Goal: Information Seeking & Learning: Learn about a topic

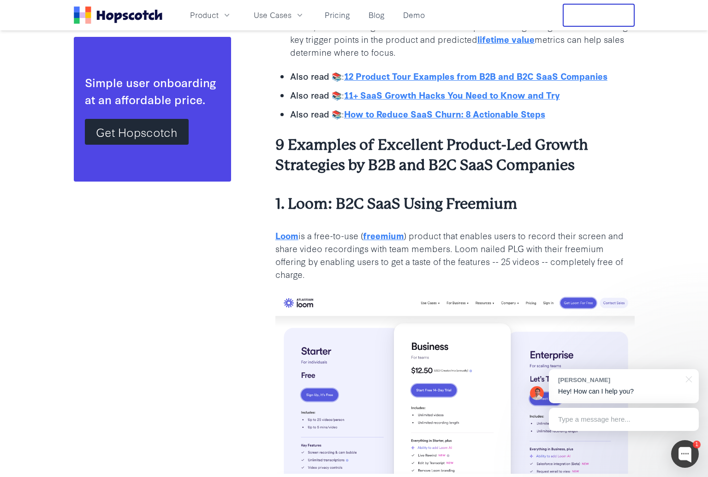
scroll to position [1765, 0]
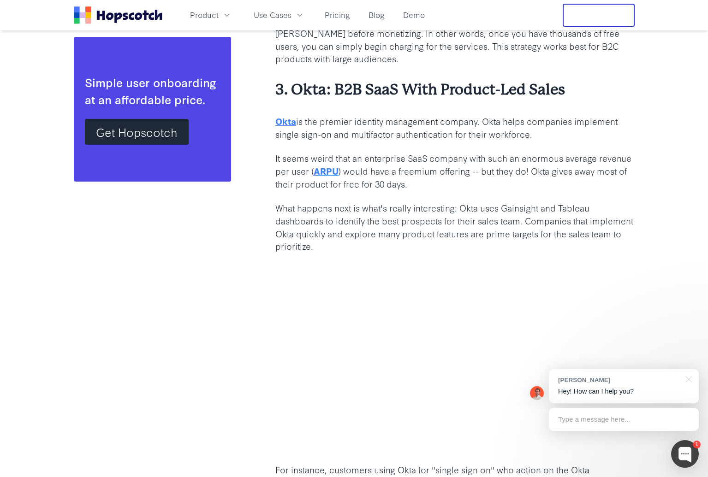
scroll to position [2637, 0]
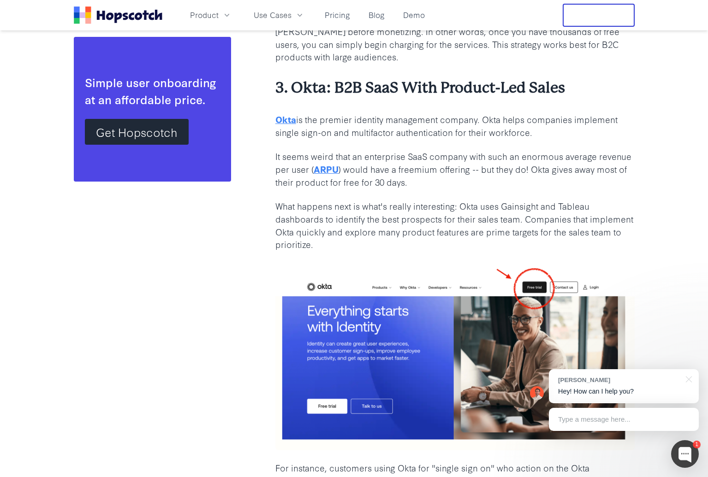
drag, startPoint x: 182, startPoint y: 419, endPoint x: 181, endPoint y: 412, distance: 7.0
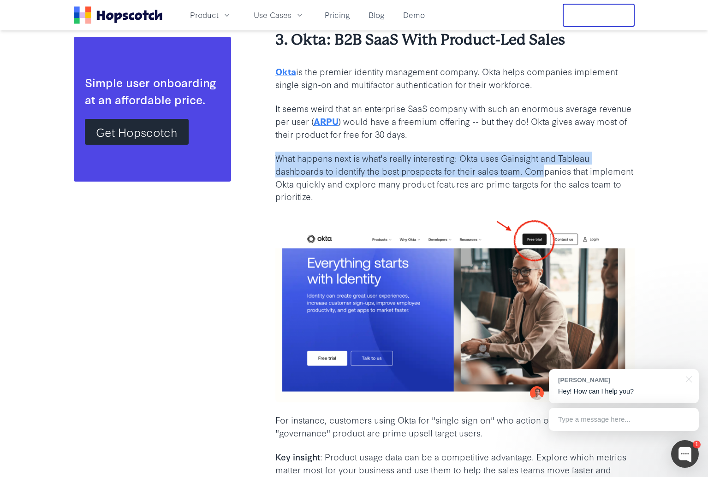
drag, startPoint x: 278, startPoint y: 93, endPoint x: 535, endPoint y: 107, distance: 258.1
click at [538, 152] on p "What happens next is what's really interesting: Okta uses Gainsight and Tableau…" at bounding box center [454, 178] width 359 height 52
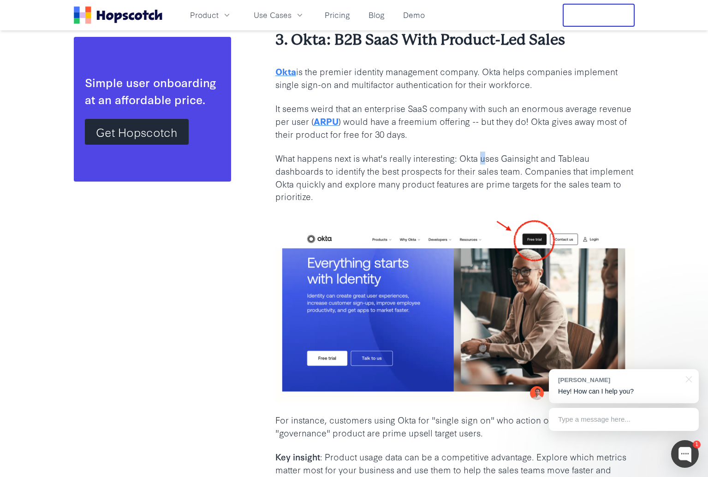
drag, startPoint x: 481, startPoint y: 95, endPoint x: 471, endPoint y: 95, distance: 10.2
click at [481, 152] on p "What happens next is what's really interesting: Okta uses Gainsight and Tableau…" at bounding box center [454, 178] width 359 height 52
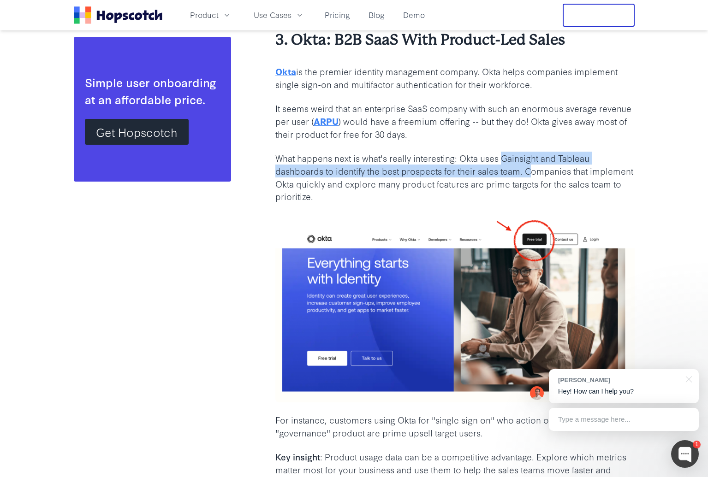
drag, startPoint x: 531, startPoint y: 107, endPoint x: 494, endPoint y: 95, distance: 38.5
click at [501, 152] on p "What happens next is what's really interesting: Okta uses Gainsight and Tableau…" at bounding box center [454, 178] width 359 height 52
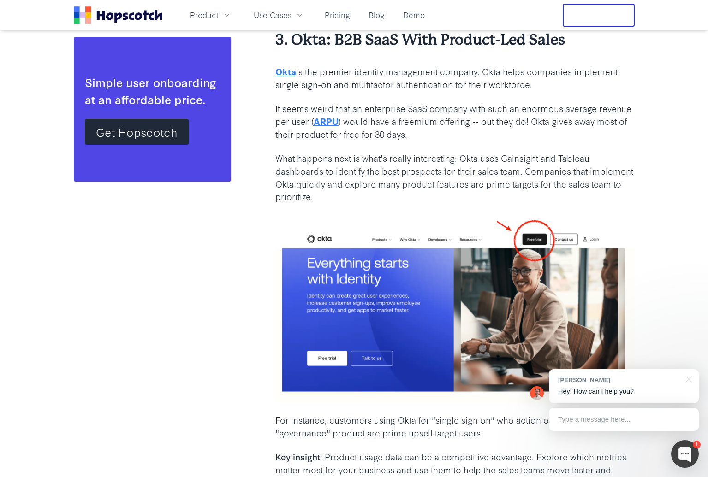
drag, startPoint x: 466, startPoint y: 103, endPoint x: 480, endPoint y: 103, distance: 14.3
click at [467, 152] on p "What happens next is what's really interesting: Okta uses Gainsight and Tableau…" at bounding box center [454, 178] width 359 height 52
drag, startPoint x: 524, startPoint y: 108, endPoint x: 329, endPoint y: 112, distance: 195.5
click at [334, 152] on p "What happens next is what's really interesting: Okta uses Gainsight and Tableau…" at bounding box center [454, 178] width 359 height 52
drag, startPoint x: 280, startPoint y: 106, endPoint x: 296, endPoint y: 107, distance: 15.7
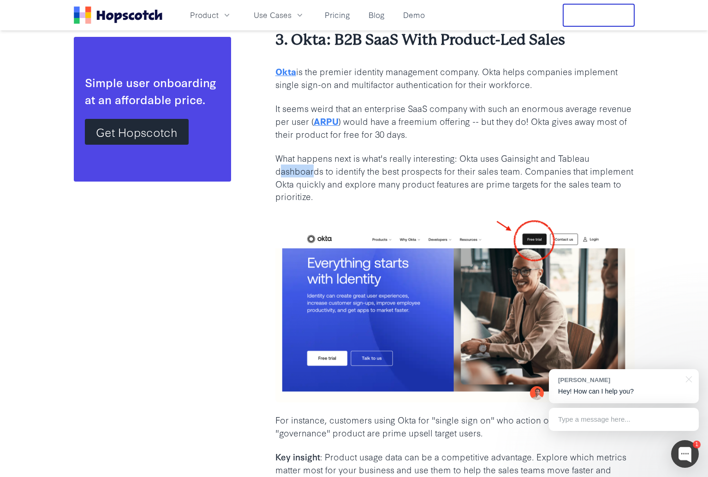
click at [308, 152] on p "What happens next is what's really interesting: Okta uses Gainsight and Tableau…" at bounding box center [454, 178] width 359 height 52
drag, startPoint x: 276, startPoint y: 107, endPoint x: 521, endPoint y: 106, distance: 244.8
click at [521, 152] on p "What happens next is what's really interesting: Okta uses Gainsight and Tableau…" at bounding box center [454, 178] width 359 height 52
copy p "dashboards to identify the best prospects for their sales team."
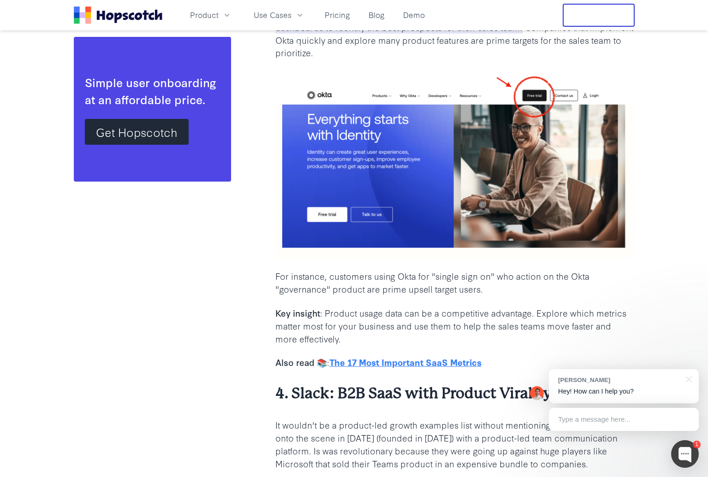
scroll to position [2860, 0]
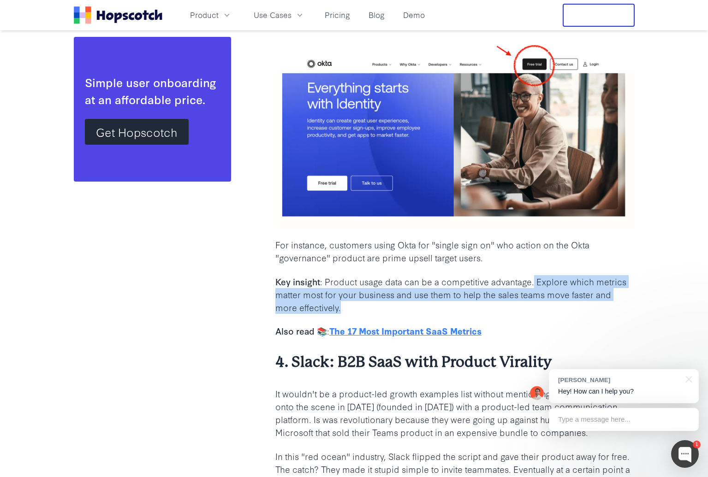
drag, startPoint x: 534, startPoint y: 213, endPoint x: 509, endPoint y: 243, distance: 39.9
click at [509, 275] on p "Key insight : Product usage data can be a competitive advantage. Explore which …" at bounding box center [454, 294] width 359 height 39
copy p "Explore which metrics matter most for your business and use them to help the sa…"
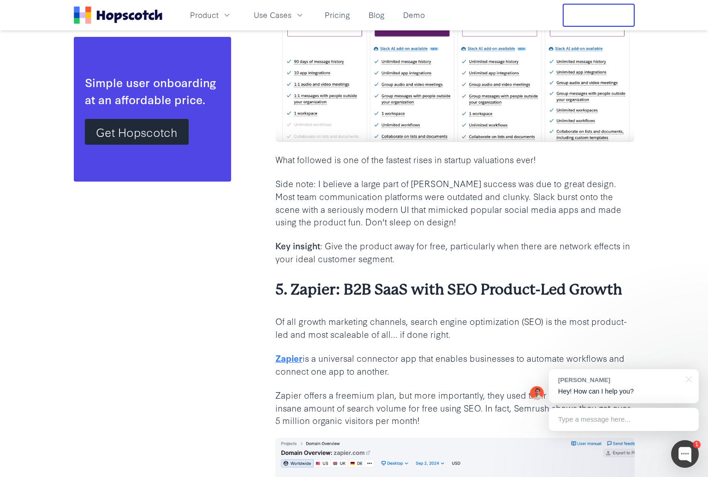
scroll to position [3548, 0]
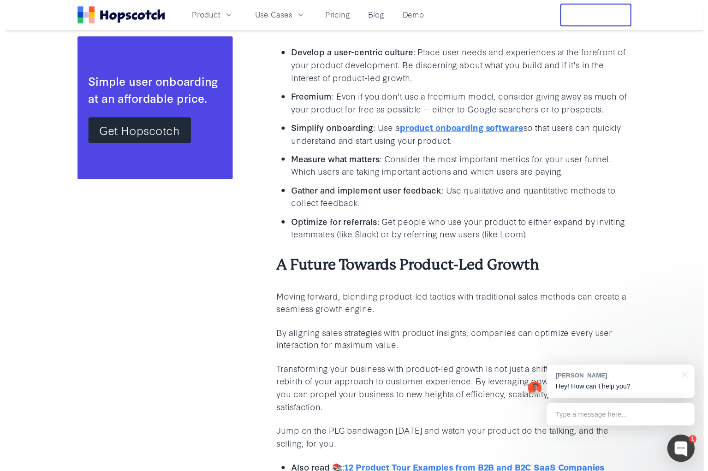
scroll to position [8419, 0]
